Goal: Use online tool/utility: Utilize a website feature to perform a specific function

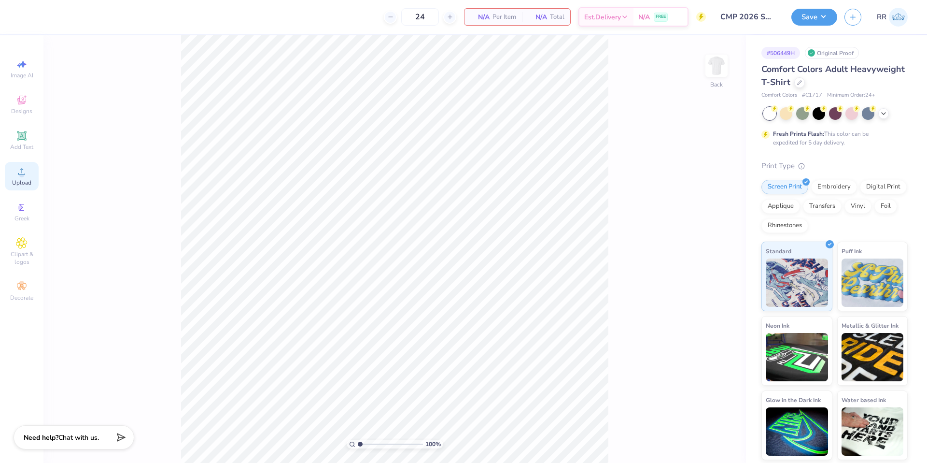
click at [28, 181] on span "Upload" at bounding box center [21, 183] width 19 height 8
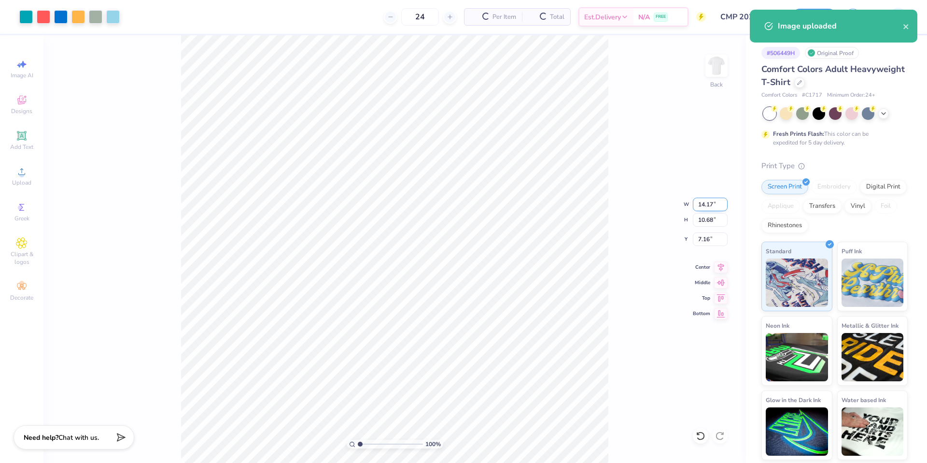
click at [698, 204] on input "14.17" at bounding box center [710, 205] width 35 height 14
click at [702, 204] on input "14.17" at bounding box center [710, 205] width 35 height 14
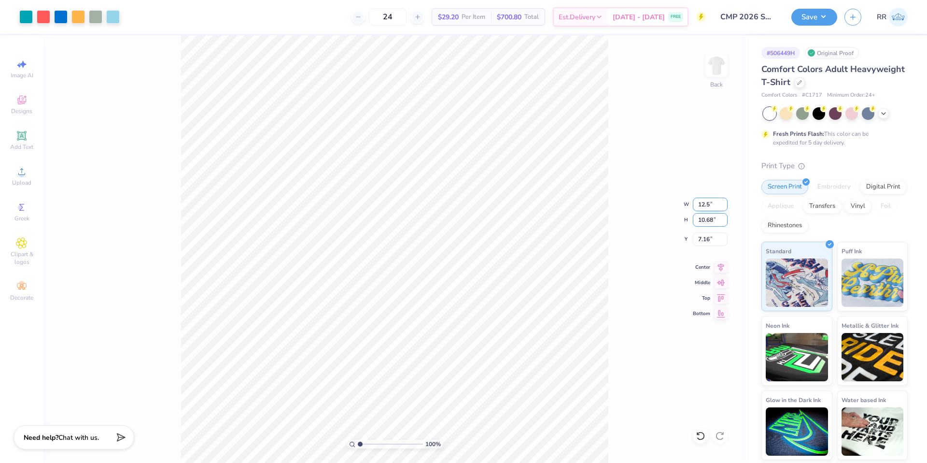
type input "12.50"
type input "9.42"
type input "3.00"
click at [815, 19] on button "Save" at bounding box center [815, 15] width 46 height 17
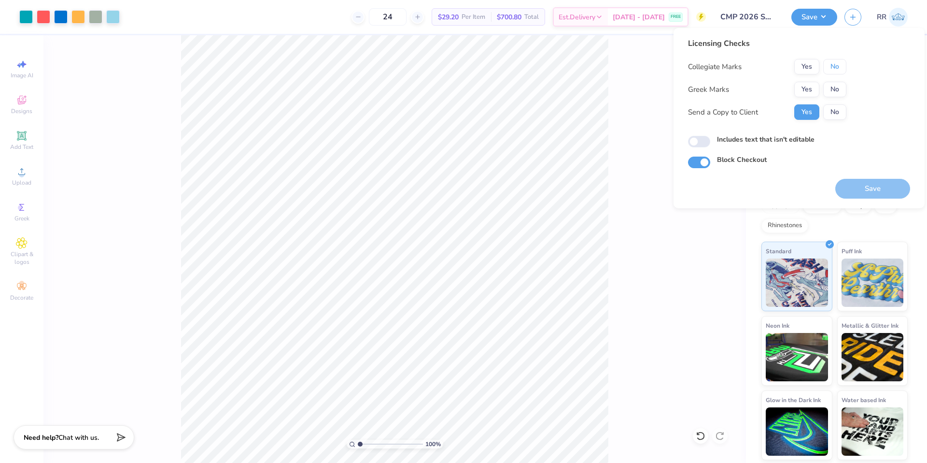
drag, startPoint x: 842, startPoint y: 72, endPoint x: 842, endPoint y: 81, distance: 8.2
click at [843, 72] on button "No" at bounding box center [834, 66] width 23 height 15
click at [841, 83] on button "No" at bounding box center [834, 89] width 23 height 15
click at [864, 183] on button "Save" at bounding box center [872, 189] width 75 height 20
